Goal: Transaction & Acquisition: Book appointment/travel/reservation

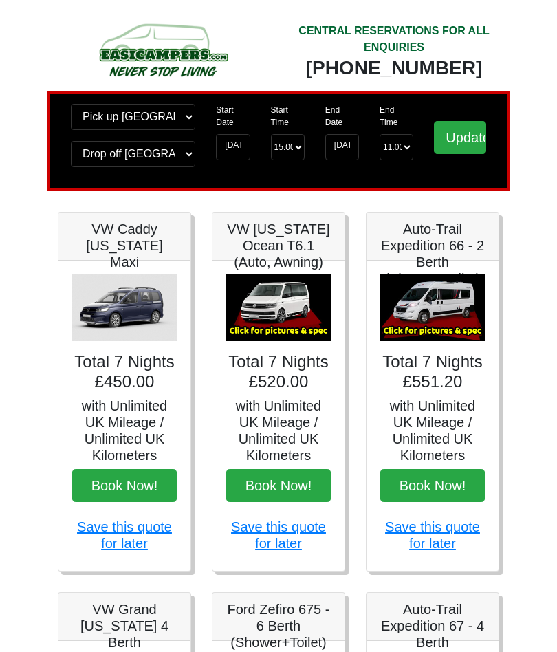
click at [284, 310] on img at bounding box center [278, 308] width 105 height 67
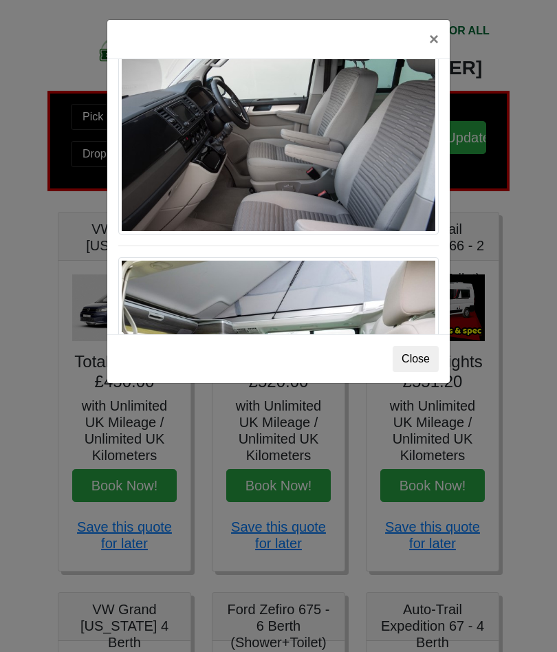
scroll to position [898, 0]
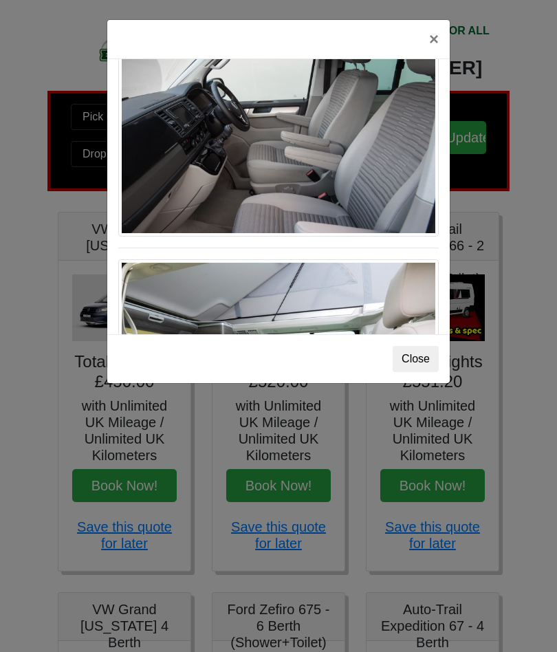
click at [443, 44] on button "×" at bounding box center [434, 39] width 32 height 39
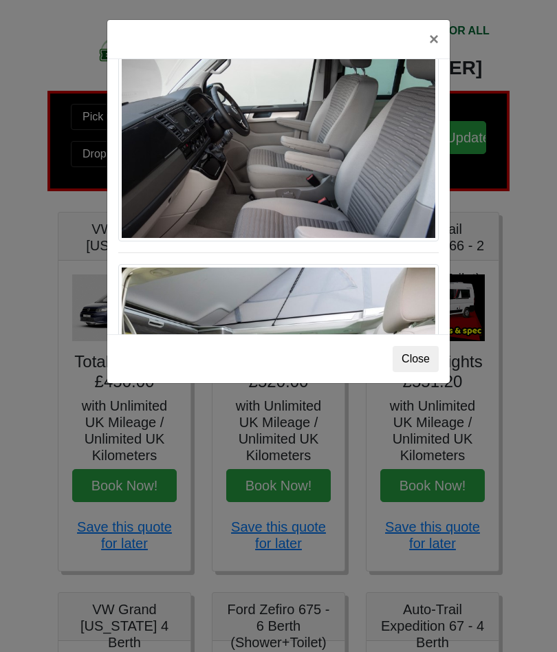
scroll to position [0, 0]
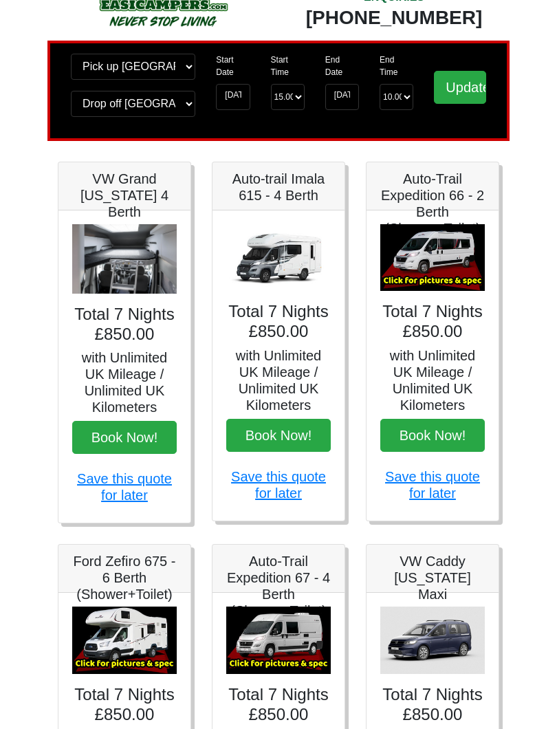
scroll to position [50, 0]
click at [128, 266] on img at bounding box center [124, 259] width 105 height 70
click at [136, 262] on img at bounding box center [124, 259] width 105 height 70
click at [131, 191] on h5 "VW Grand [US_STATE] 4 Berth" at bounding box center [124, 196] width 105 height 50
click at [429, 206] on h5 "Auto-Trail Expedition 66 - 2 Berth (Shower+Toilet)" at bounding box center [433, 204] width 105 height 66
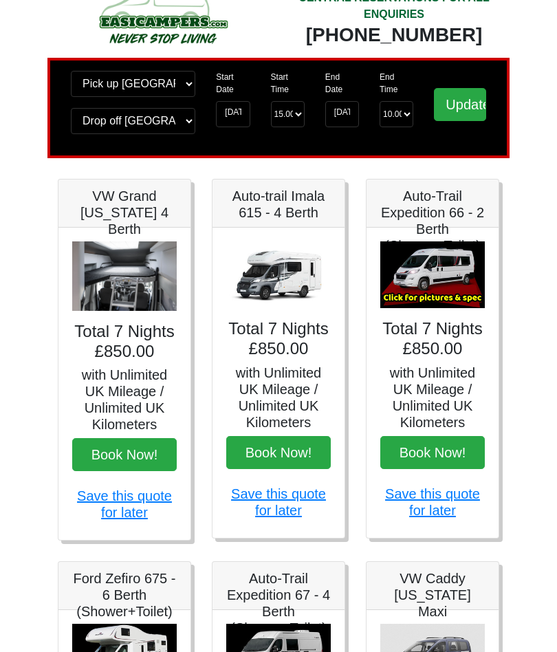
scroll to position [0, 0]
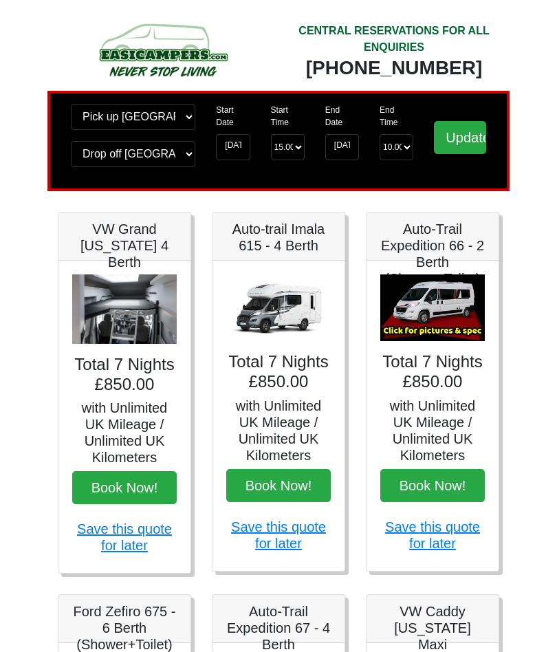
click at [468, 142] on input "Update" at bounding box center [460, 137] width 52 height 33
click at [129, 314] on img at bounding box center [124, 310] width 105 height 70
click at [127, 237] on h5 "VW Grand [US_STATE] 4 Berth" at bounding box center [124, 246] width 105 height 50
click at [136, 316] on img at bounding box center [124, 310] width 105 height 70
click at [140, 312] on img at bounding box center [124, 310] width 105 height 70
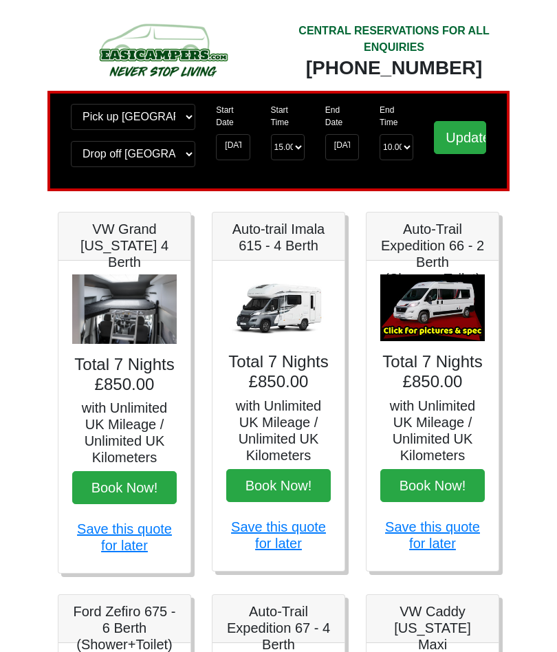
click at [281, 306] on img at bounding box center [278, 308] width 105 height 67
click at [287, 310] on img at bounding box center [278, 308] width 105 height 67
click at [439, 315] on img at bounding box center [433, 308] width 105 height 67
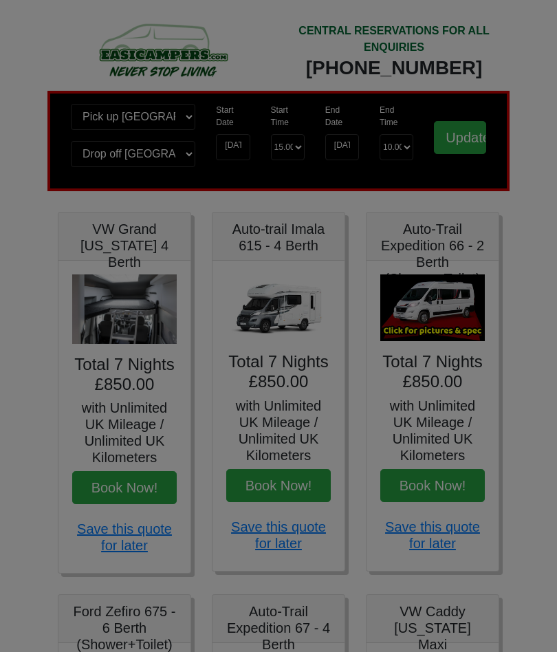
click at [0, 0] on div "Close" at bounding box center [0, 0] width 0 height 0
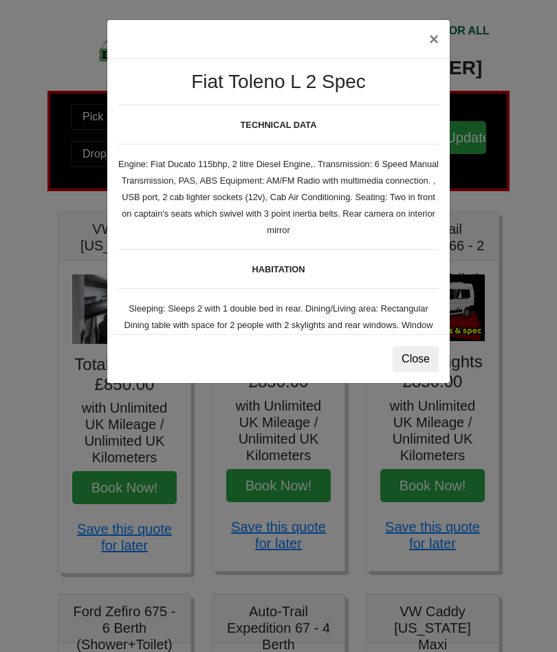
click at [421, 360] on button "Close" at bounding box center [416, 359] width 46 height 26
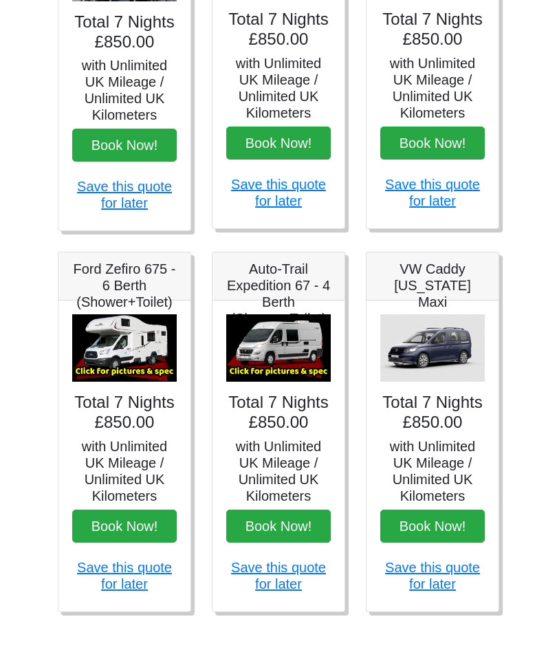
scroll to position [359, 0]
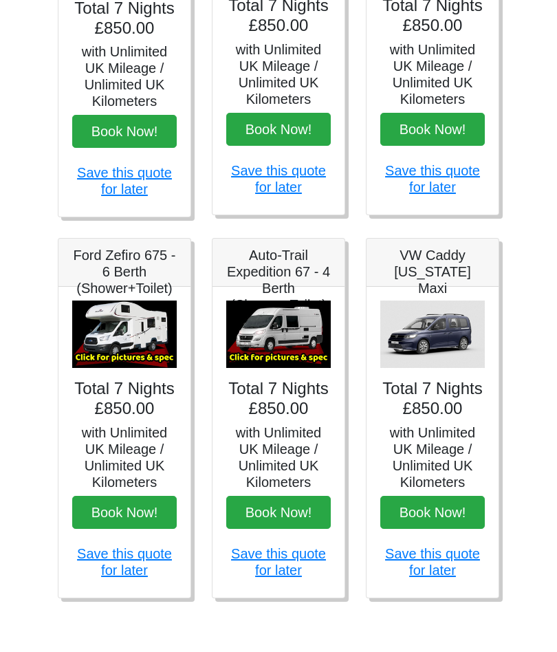
click at [285, 336] on img at bounding box center [278, 334] width 105 height 67
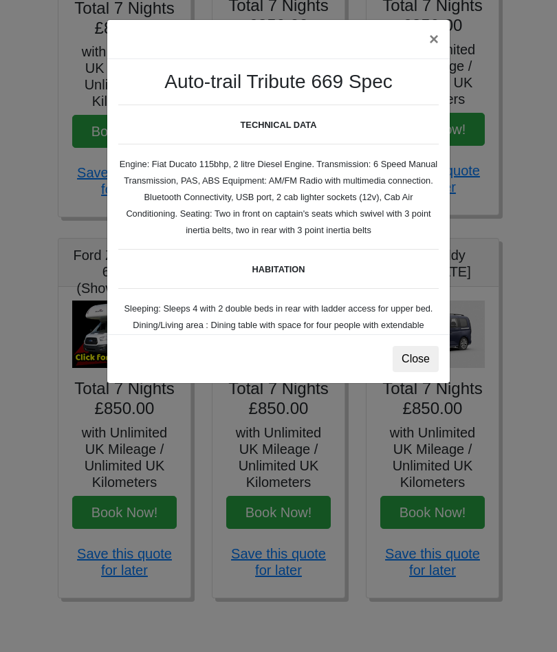
click at [434, 41] on button "×" at bounding box center [434, 39] width 32 height 39
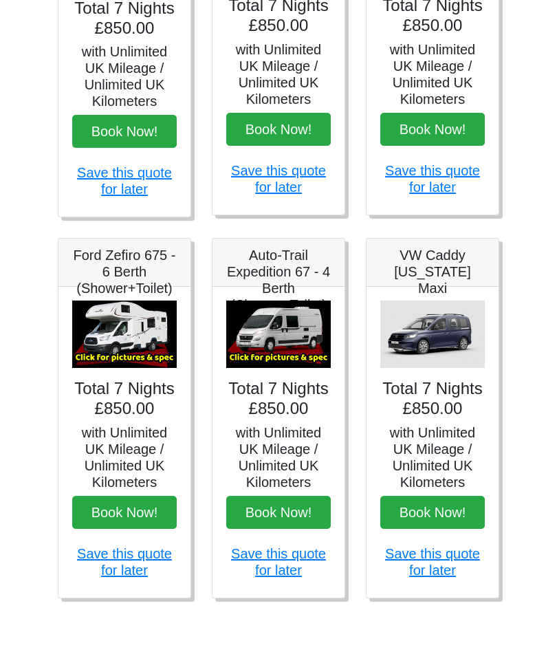
click at [129, 323] on img at bounding box center [124, 334] width 105 height 67
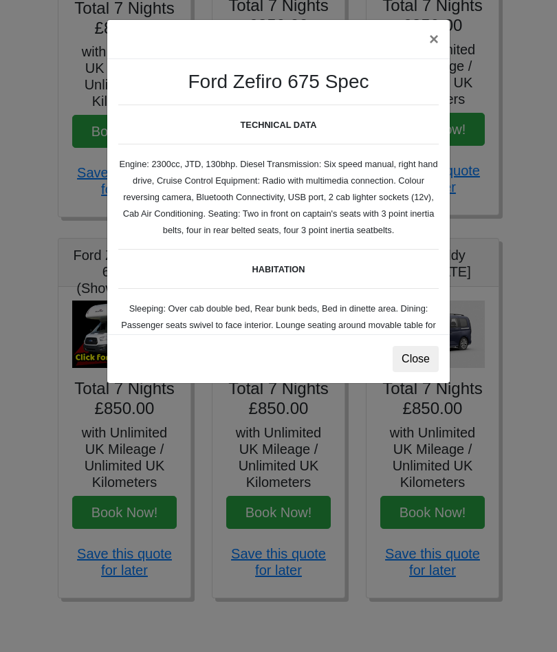
click at [433, 45] on button "×" at bounding box center [434, 39] width 32 height 39
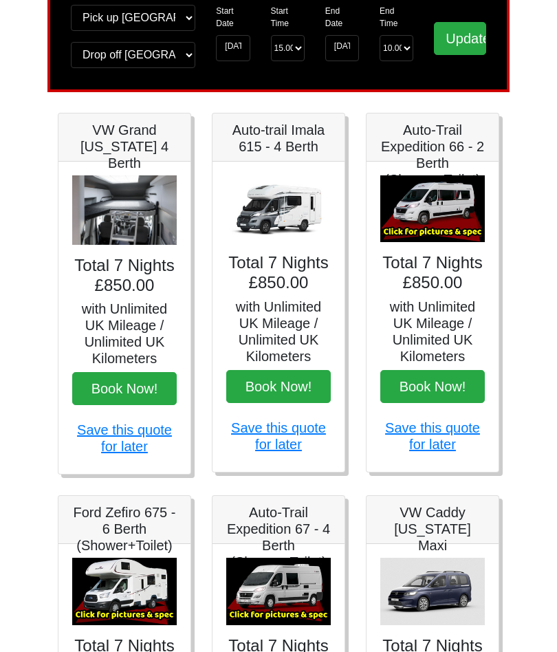
scroll to position [0, 0]
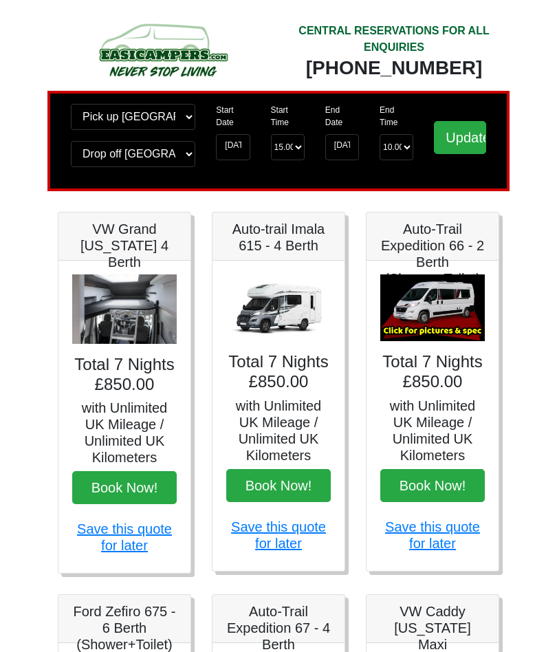
click at [277, 311] on img at bounding box center [278, 308] width 105 height 67
click at [126, 318] on img at bounding box center [124, 310] width 105 height 70
